Goal: Information Seeking & Learning: Understand process/instructions

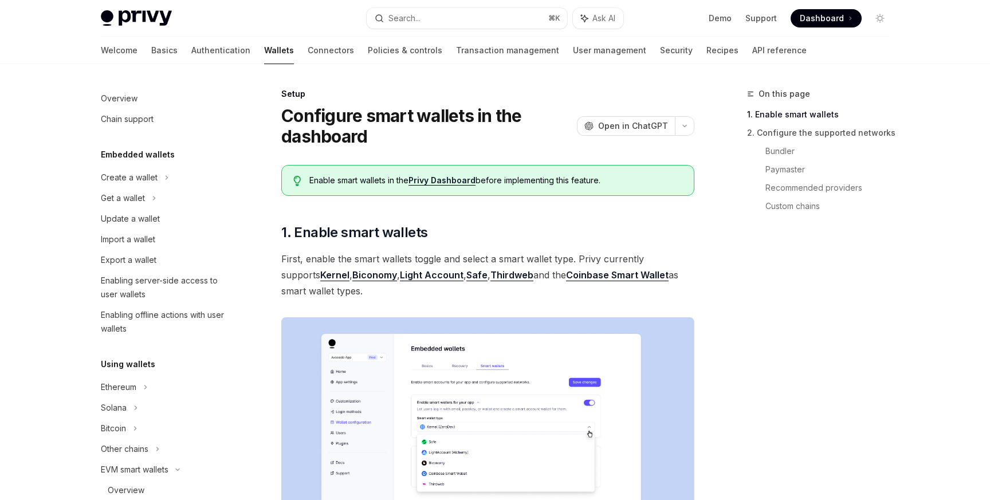
scroll to position [249, 0]
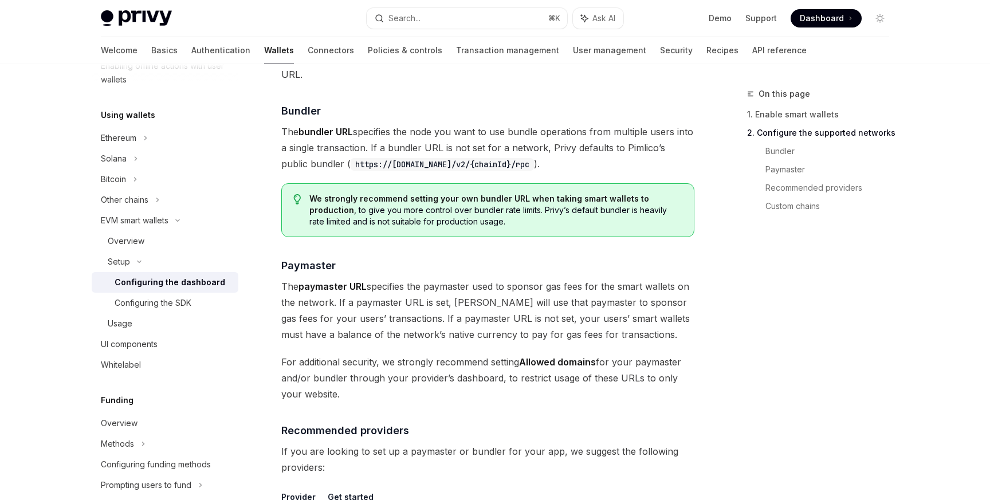
scroll to position [1000, 0]
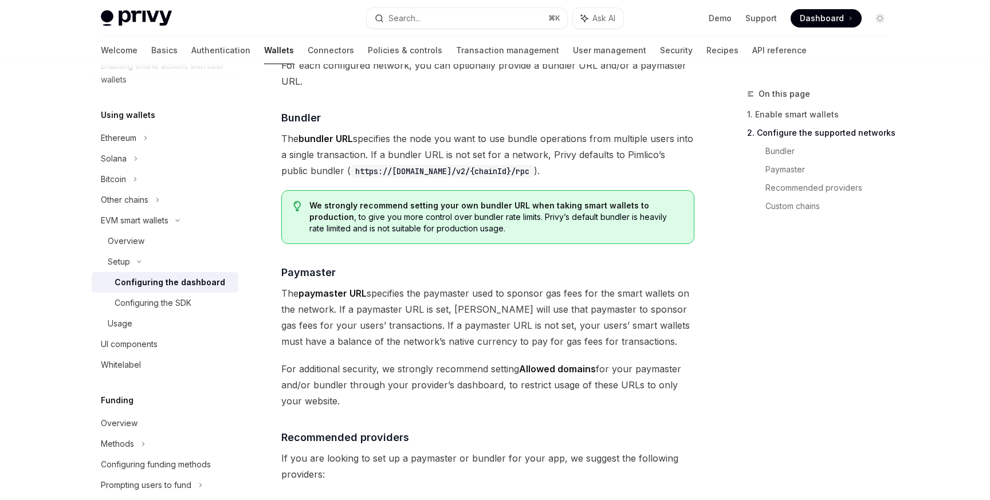
drag, startPoint x: 326, startPoint y: 172, endPoint x: 528, endPoint y: 172, distance: 201.7
click at [528, 172] on code "https://[DOMAIN_NAME]/v2/{chainId}/rpc" at bounding box center [442, 171] width 183 height 13
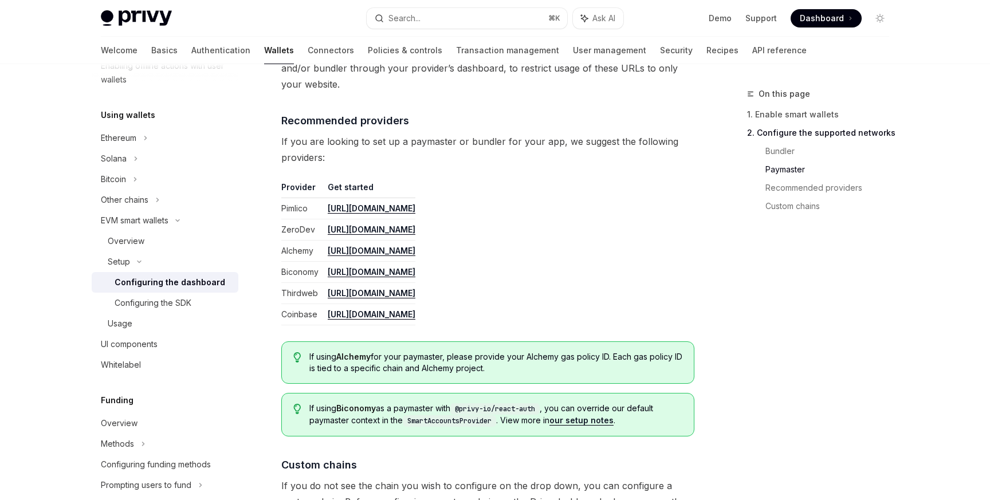
scroll to position [1316, 0]
click at [190, 304] on div "Configuring the SDK" at bounding box center [153, 303] width 77 height 14
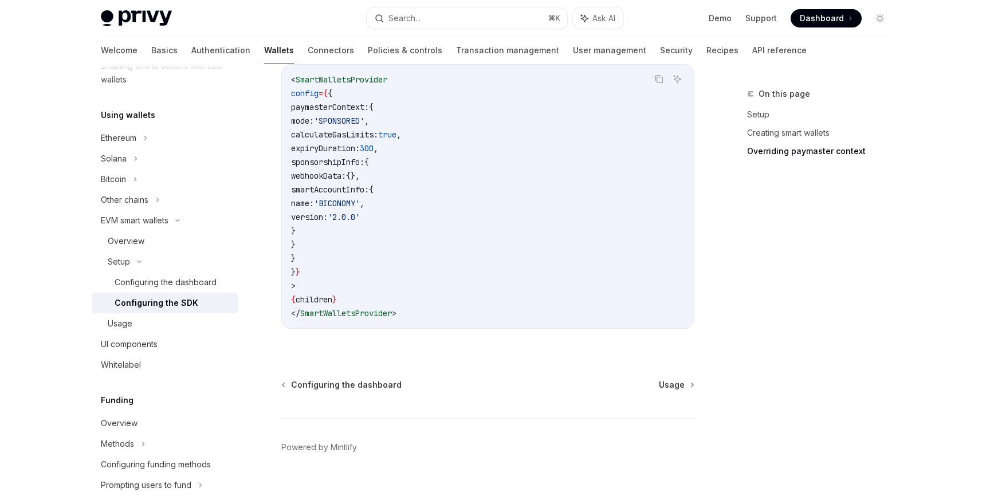
scroll to position [994, 0]
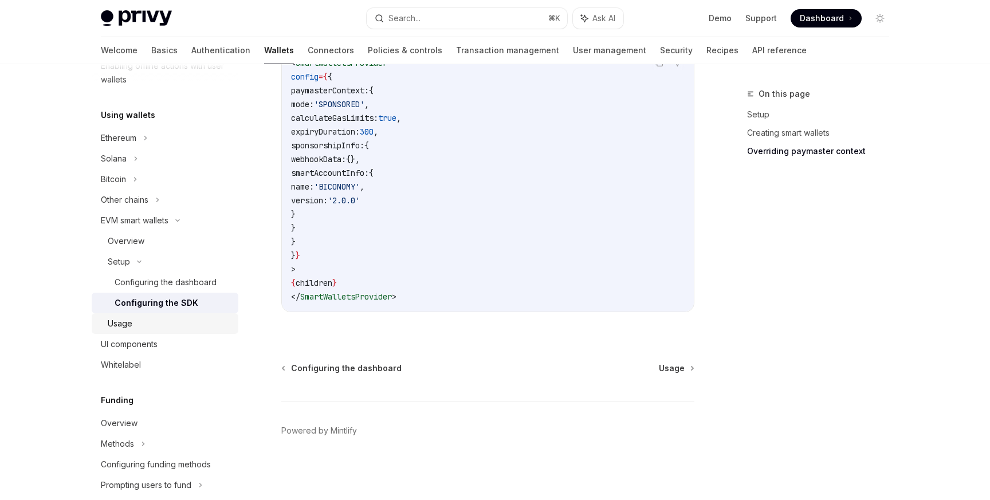
click at [131, 321] on div "Usage" at bounding box center [120, 324] width 25 height 14
type textarea "*"
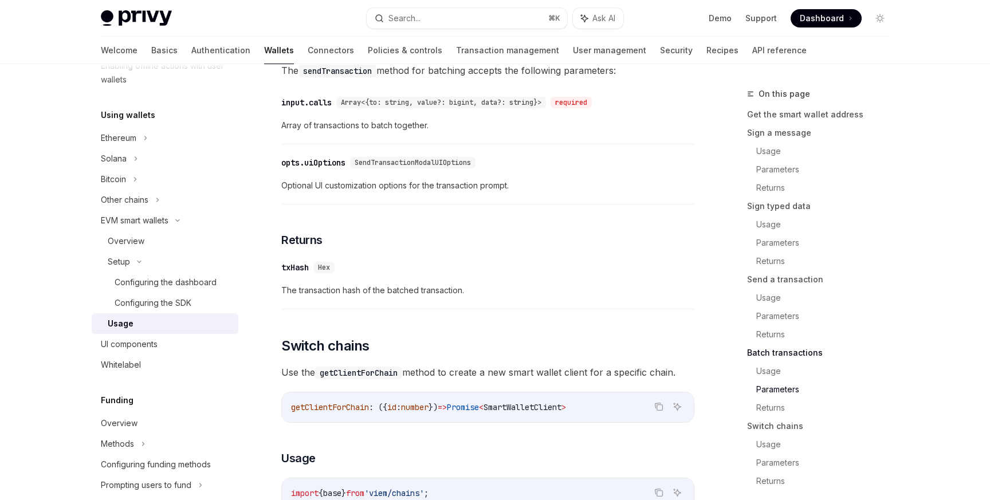
scroll to position [2939, 0]
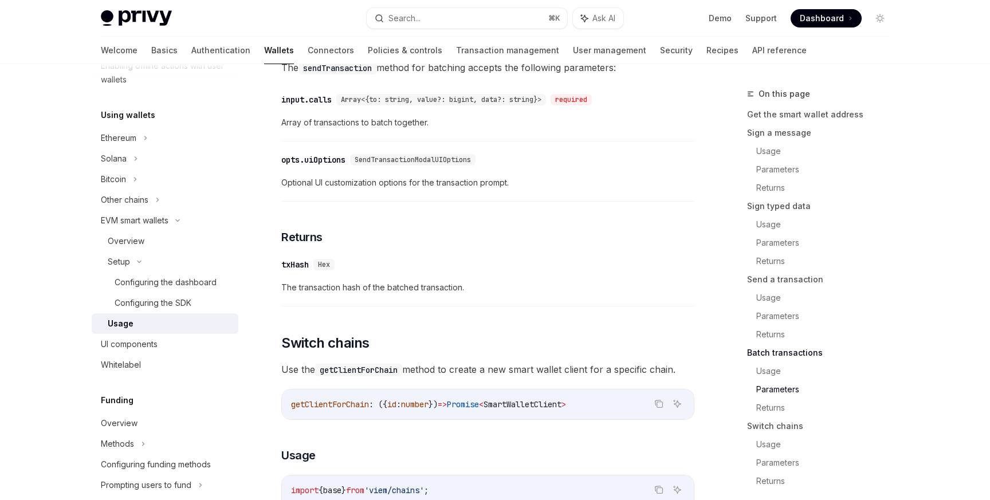
click at [396, 164] on span "SendTransactionModalUIOptions" at bounding box center [413, 159] width 116 height 9
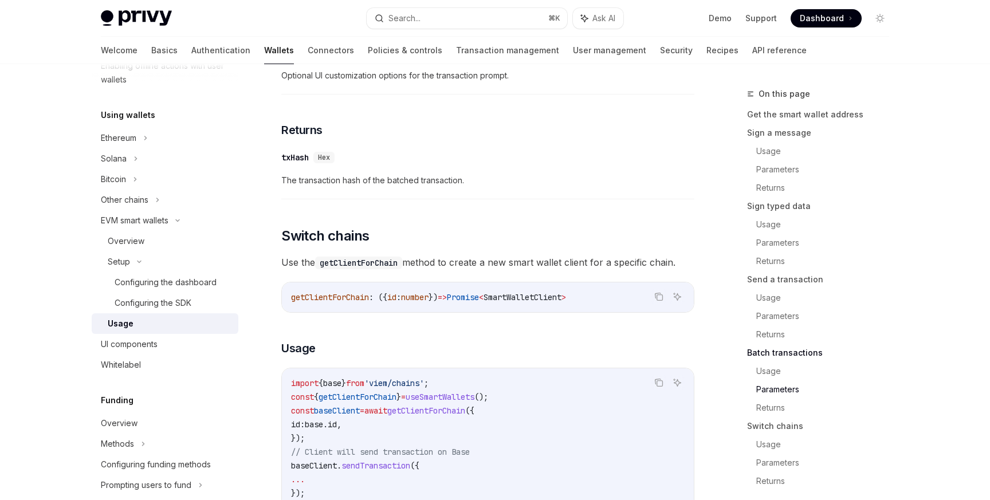
scroll to position [3048, 0]
click at [773, 316] on link "Parameters" at bounding box center [827, 316] width 142 height 18
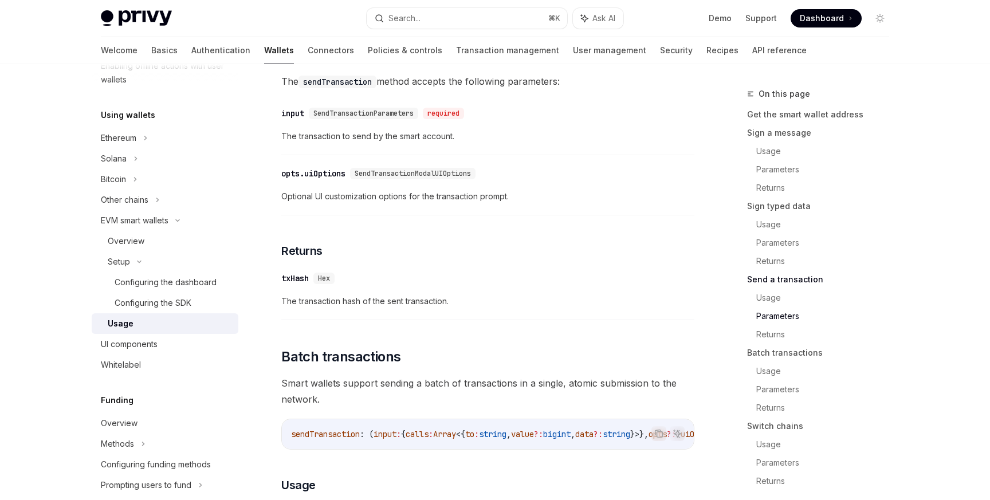
scroll to position [2059, 0]
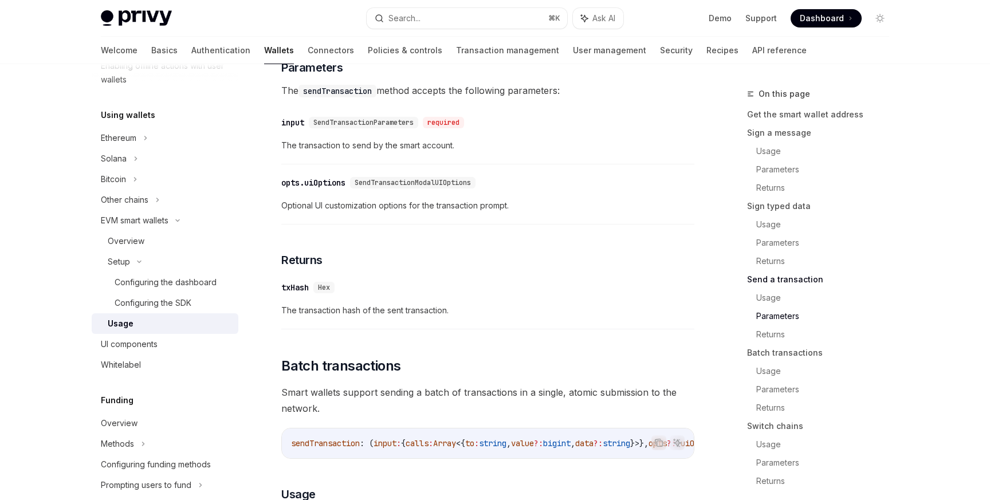
click at [352, 127] on span "SendTransactionParameters" at bounding box center [363, 122] width 100 height 9
click at [293, 128] on div "input" at bounding box center [292, 122] width 23 height 11
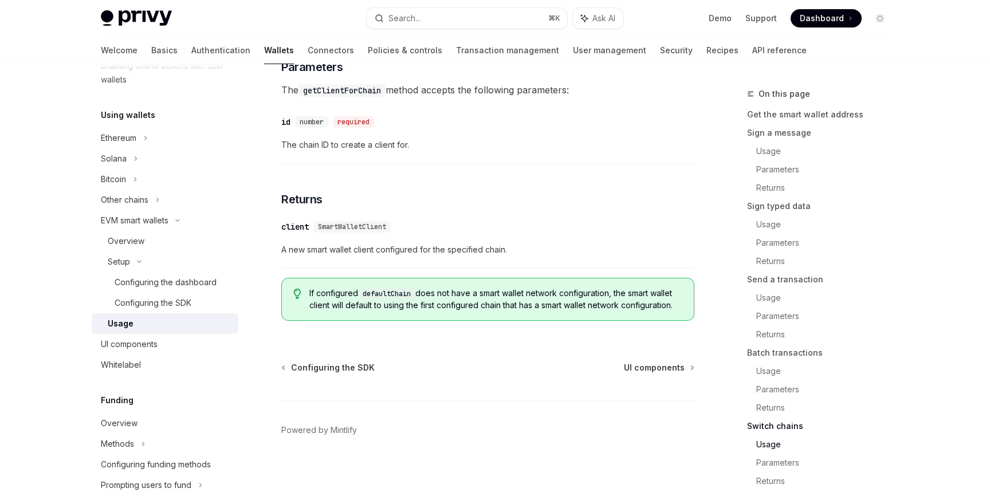
scroll to position [3535, 0]
